Goal: Task Accomplishment & Management: Manage account settings

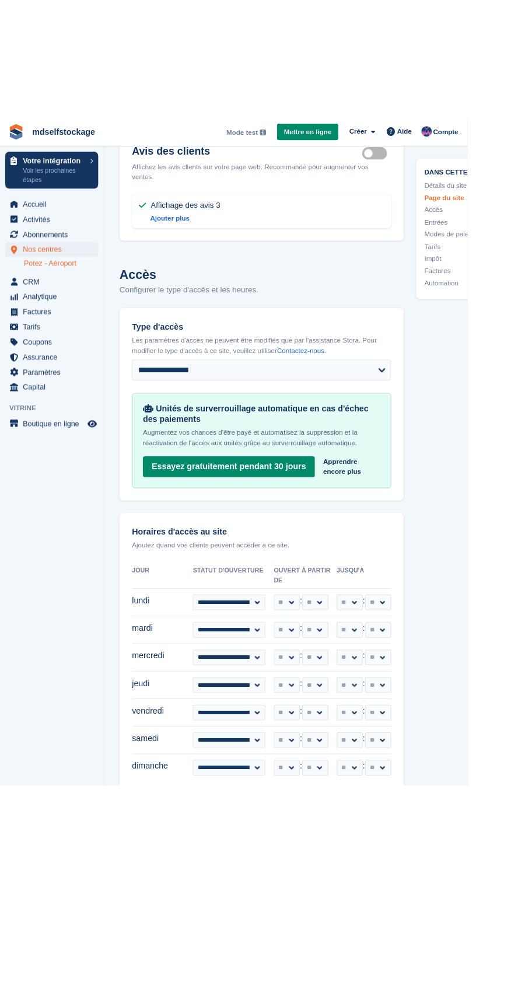
scroll to position [2416, 0]
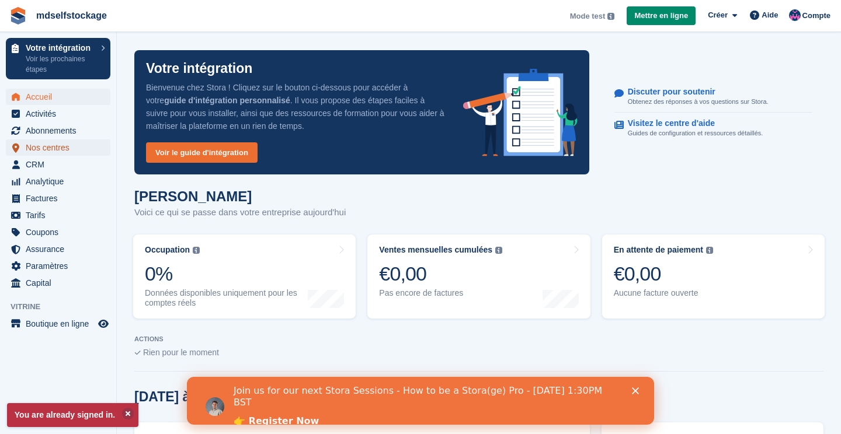
click at [48, 151] on span "Nos centres" at bounding box center [61, 148] width 70 height 16
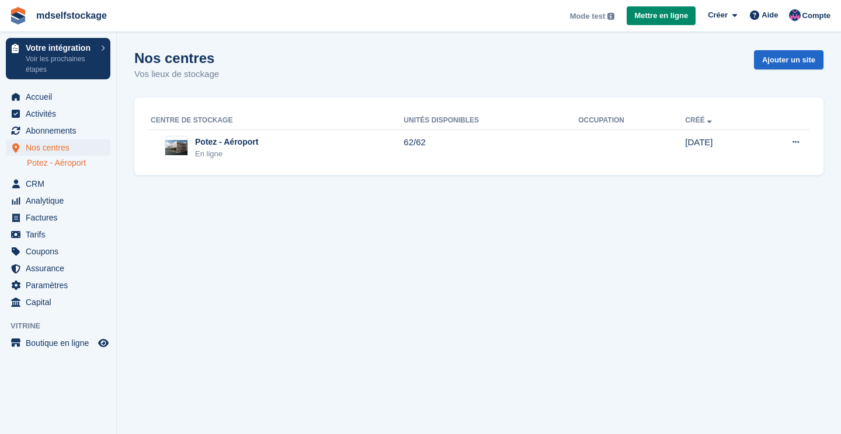
click at [55, 165] on link "Potez - Aéroport" at bounding box center [68, 163] width 83 height 11
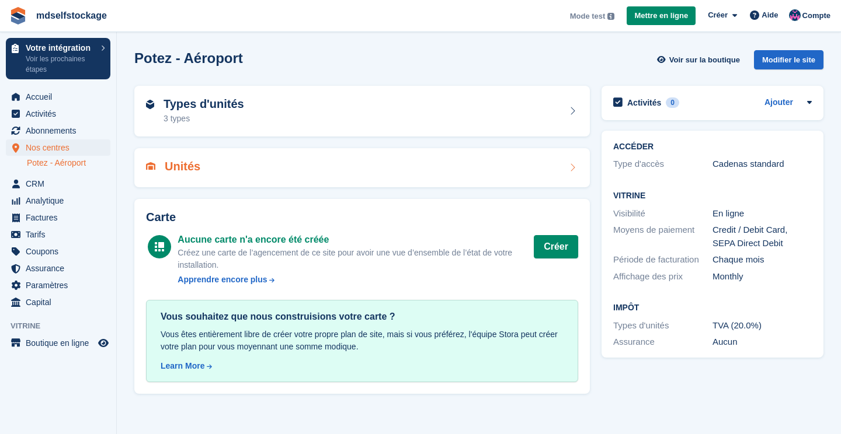
click at [182, 170] on h2 "Unités" at bounding box center [183, 166] width 36 height 13
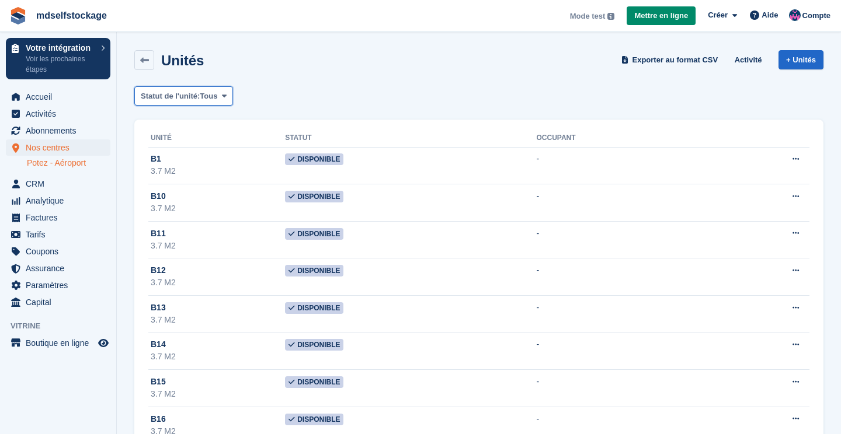
click at [161, 95] on span "Statut de l'unité:" at bounding box center [170, 96] width 59 height 12
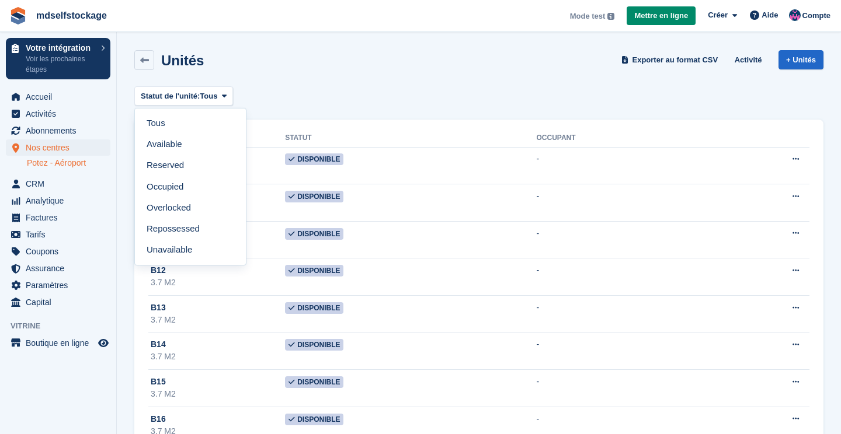
click at [319, 88] on div "Statut de l'unité: Tous Tous Available Reserved Occupied Overlocked Repossessed…" at bounding box center [478, 95] width 689 height 19
click at [39, 269] on span "Assurance" at bounding box center [61, 268] width 70 height 16
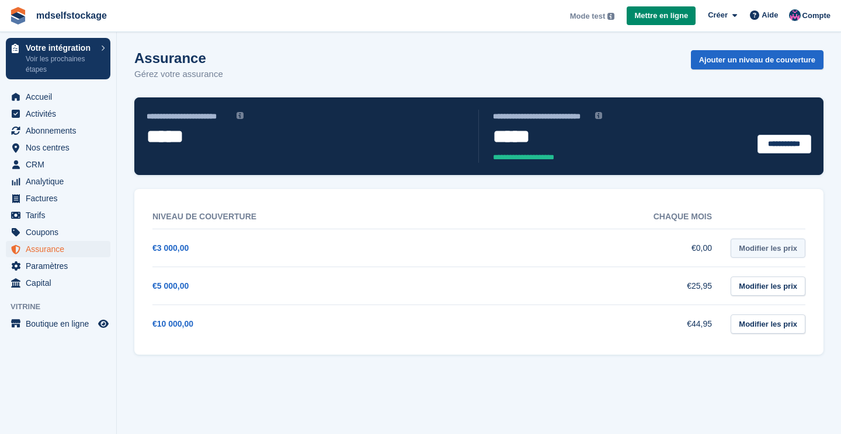
click at [776, 249] on link "Modifier les prix" at bounding box center [767, 248] width 75 height 19
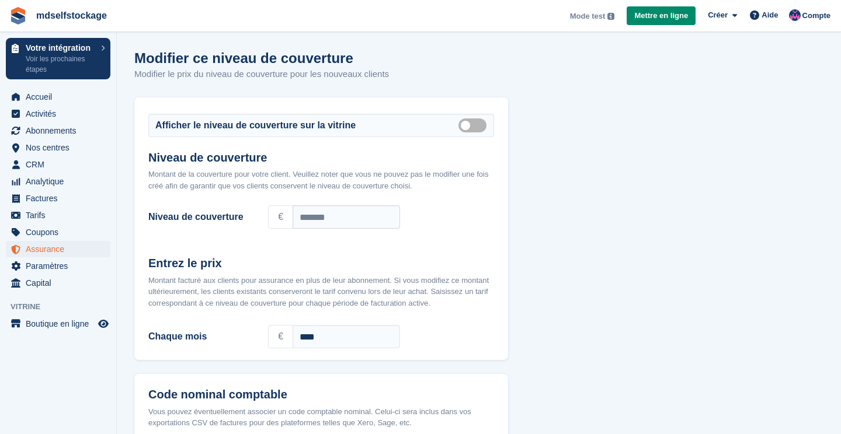
click at [185, 222] on label "Niveau de couverture" at bounding box center [201, 217] width 106 height 14
click at [41, 249] on span "Assurance" at bounding box center [61, 249] width 70 height 16
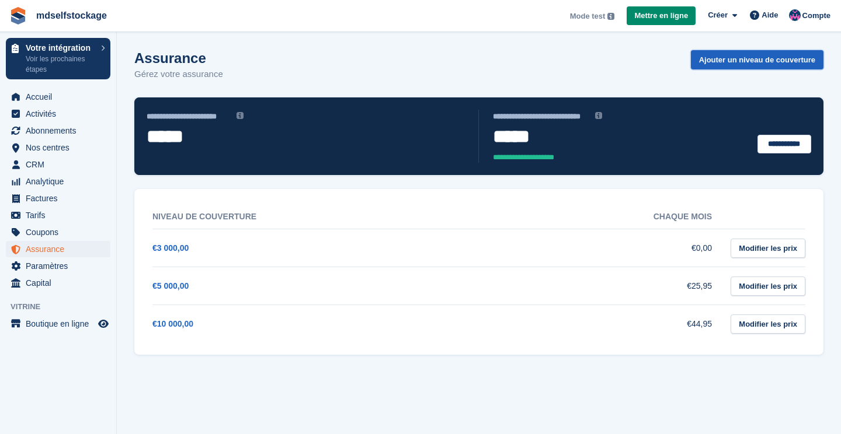
click at [803, 58] on link "Ajouter un niveau de couverture" at bounding box center [757, 59] width 133 height 19
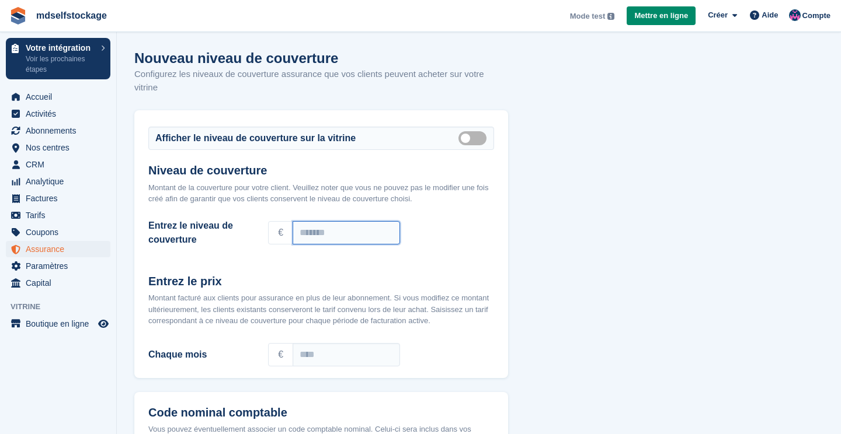
click at [339, 225] on input "Entrez le niveau de couverture" at bounding box center [345, 232] width 107 height 23
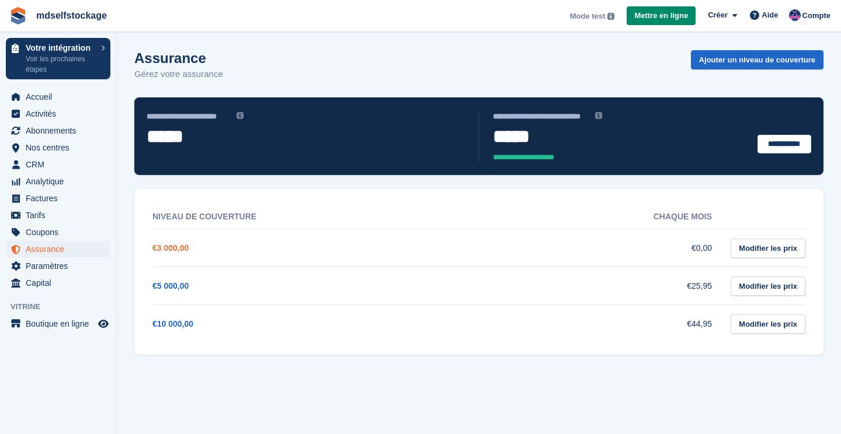
click at [169, 249] on link "€3 000,00" at bounding box center [170, 247] width 36 height 9
click at [782, 244] on link "Modifier les prix" at bounding box center [767, 248] width 75 height 19
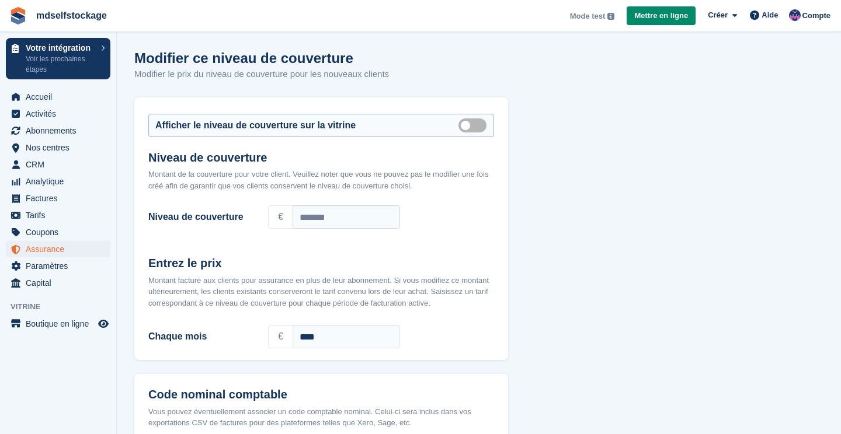
click at [476, 134] on div "Afficher le niveau de couverture sur la vitrine Show on store front" at bounding box center [321, 125] width 346 height 23
click at [473, 126] on label "Show on store front" at bounding box center [474, 125] width 33 height 2
click at [36, 247] on span "Assurance" at bounding box center [61, 249] width 70 height 16
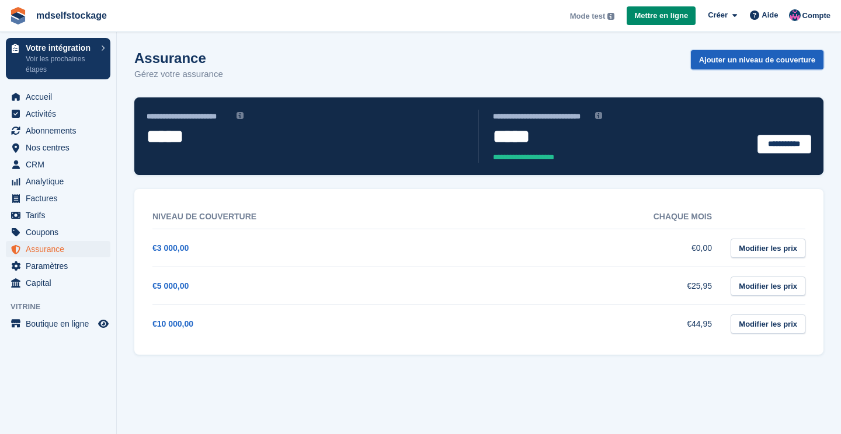
click at [800, 58] on link "Ajouter un niveau de couverture" at bounding box center [757, 59] width 133 height 19
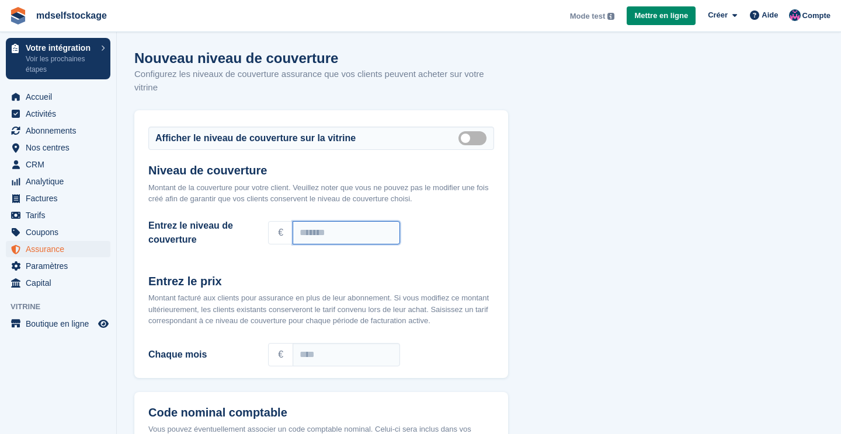
click at [336, 224] on input "Entrez le niveau de couverture" at bounding box center [345, 232] width 107 height 23
type input "****"
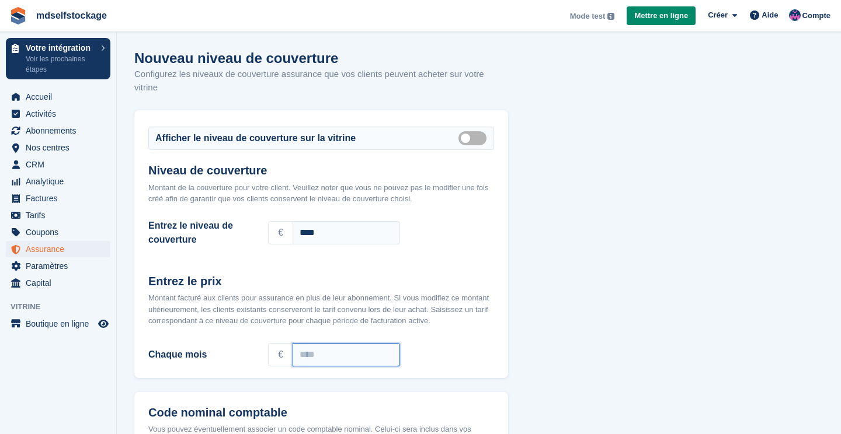
click at [316, 346] on input "Chaque mois" at bounding box center [345, 354] width 107 height 23
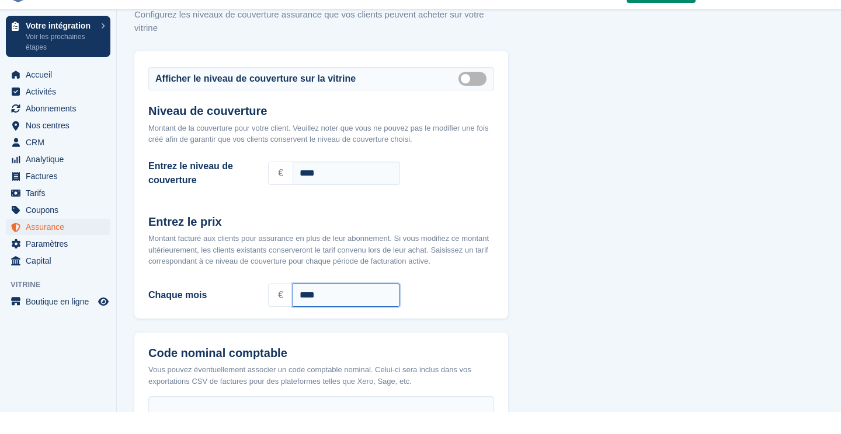
scroll to position [61, 0]
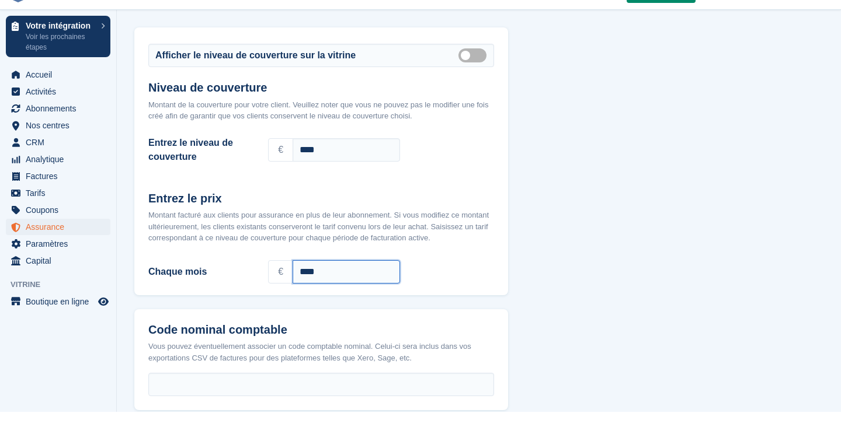
type input "****"
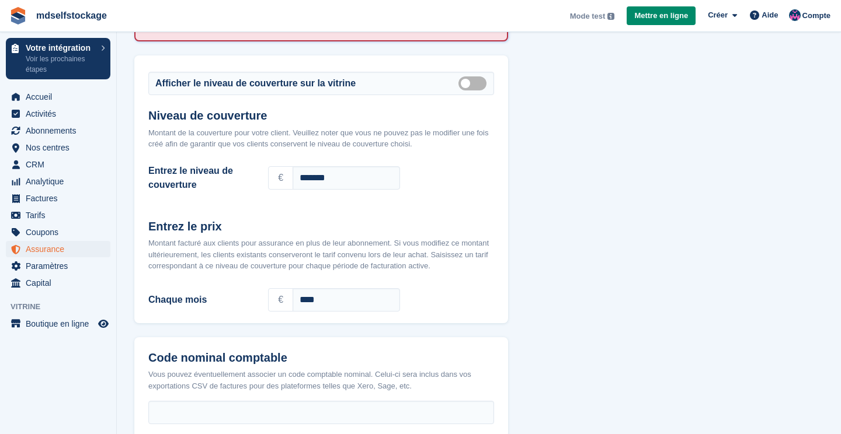
scroll to position [140, 0]
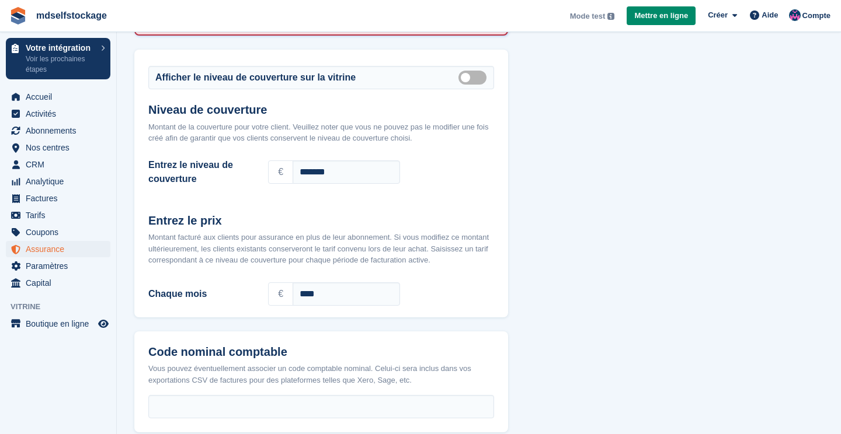
click at [35, 251] on span "Assurance" at bounding box center [61, 249] width 70 height 16
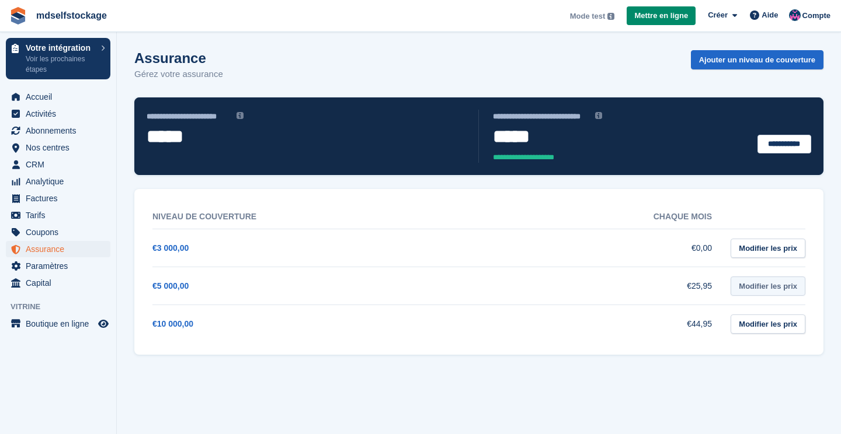
click at [777, 284] on link "Modifier les prix" at bounding box center [767, 286] width 75 height 19
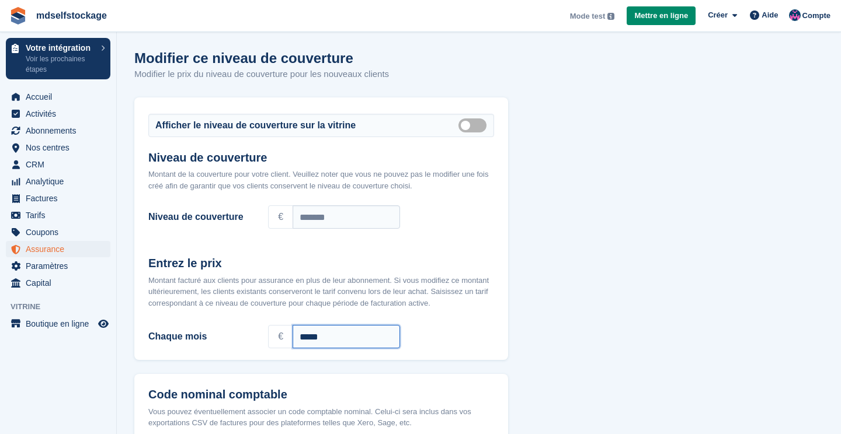
click at [330, 340] on input "*****" at bounding box center [345, 336] width 107 height 23
type input "*"
type input "****"
click at [465, 126] on label "Show on store front" at bounding box center [474, 125] width 33 height 2
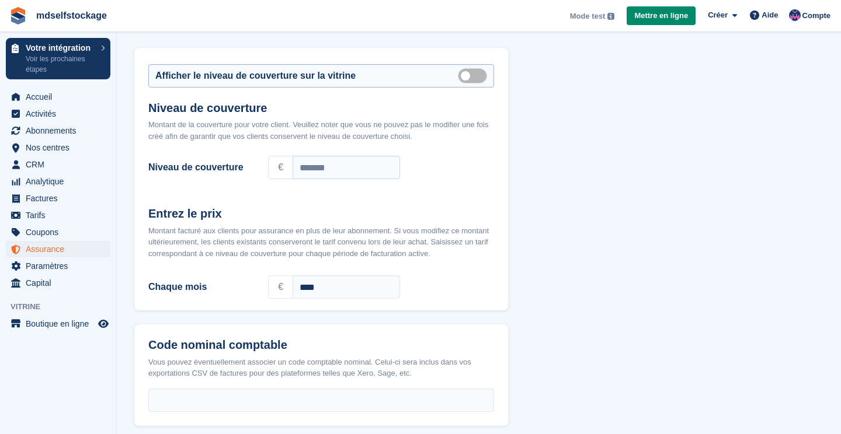
scroll to position [56, 0]
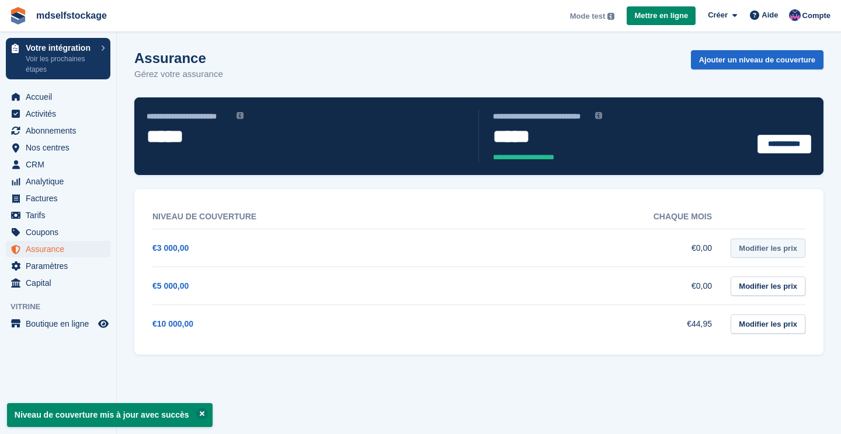
click at [770, 246] on link "Modifier les prix" at bounding box center [767, 248] width 75 height 19
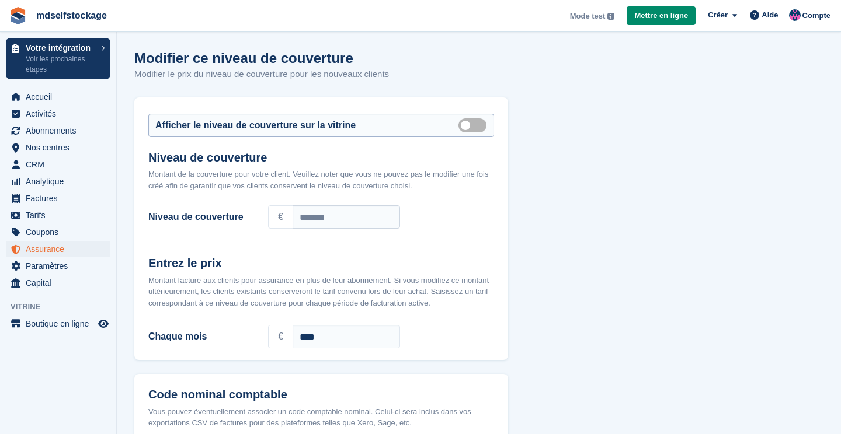
click at [466, 124] on label "Show on store front" at bounding box center [474, 125] width 33 height 2
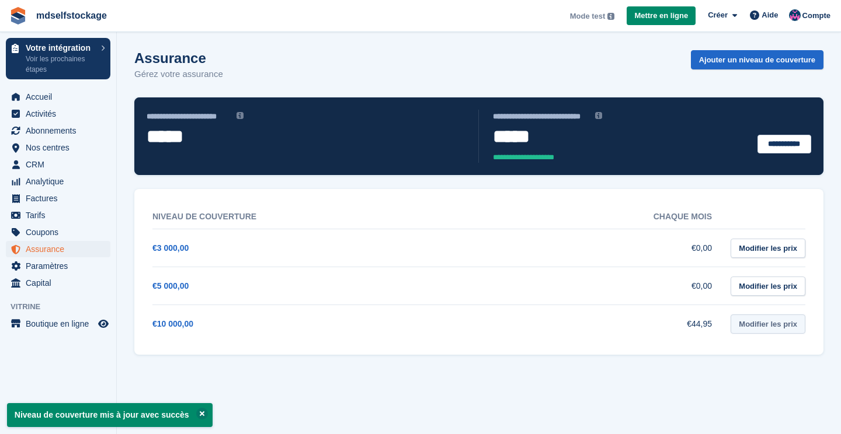
click at [775, 325] on link "Modifier les prix" at bounding box center [767, 324] width 75 height 19
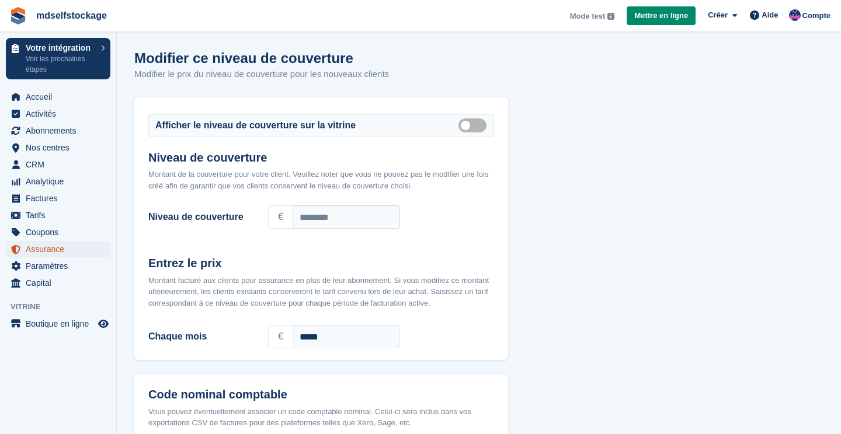
click at [49, 252] on span "Assurance" at bounding box center [61, 249] width 70 height 16
